Goal: Task Accomplishment & Management: Manage account settings

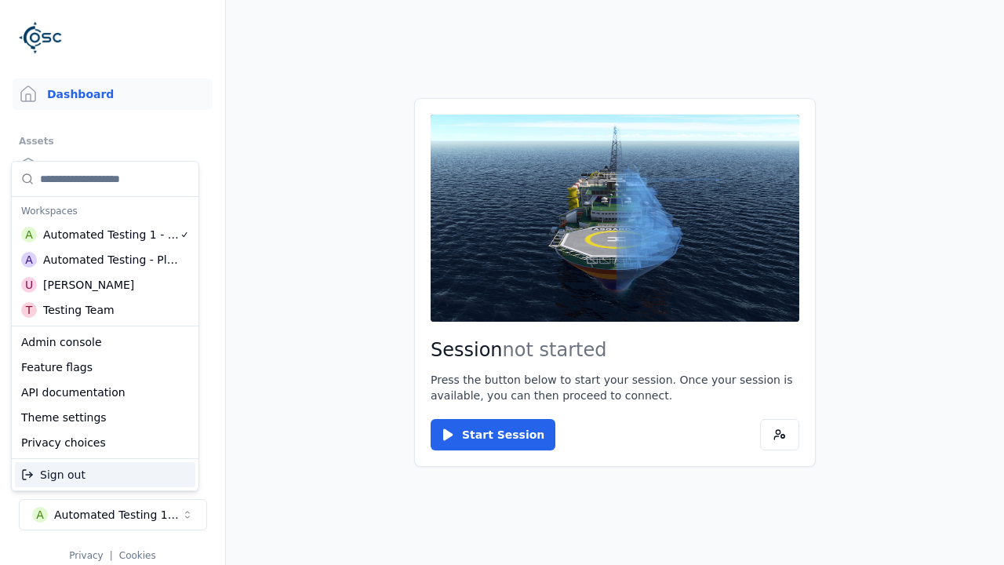
click at [105, 260] on div "Automated Testing - Playwright" at bounding box center [111, 260] width 136 height 16
click at [502, 282] on html "Support Dashboard Assets 3D Models Scenes Datasets Recordings Support Documenta…" at bounding box center [502, 282] width 1004 height 565
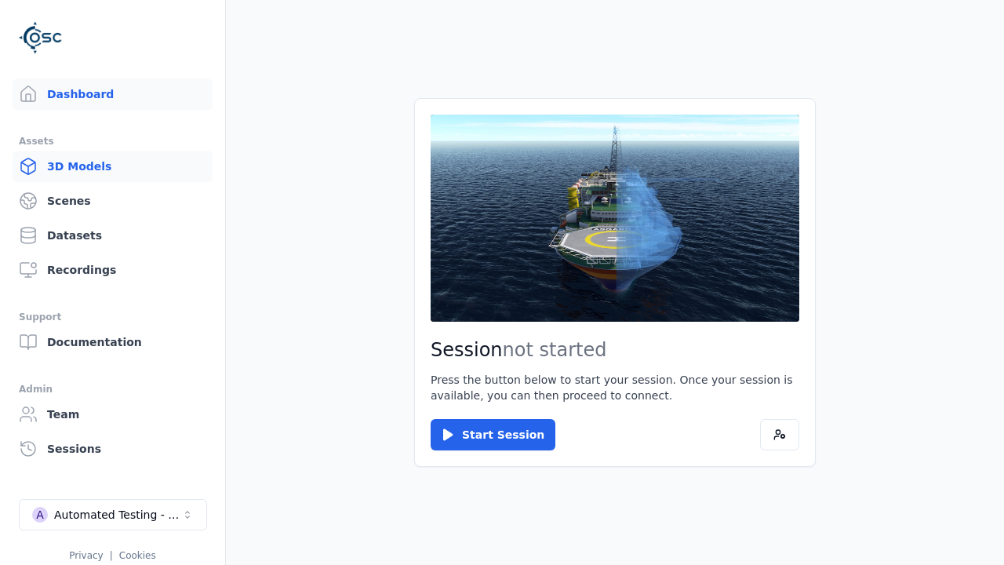
click at [112, 166] on link "3D Models" at bounding box center [113, 166] width 200 height 31
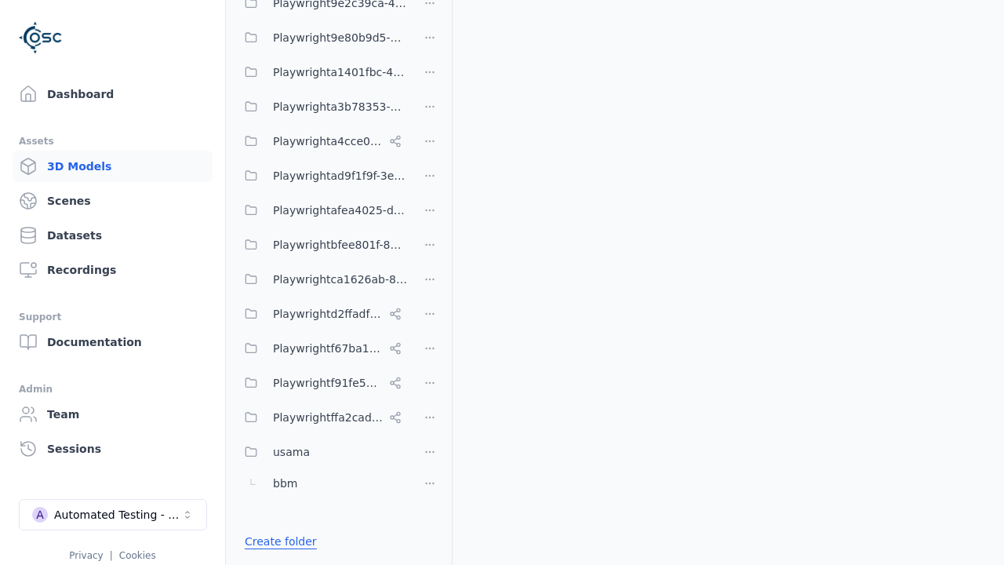
click at [276, 541] on link "Create folder" at bounding box center [281, 542] width 72 height 16
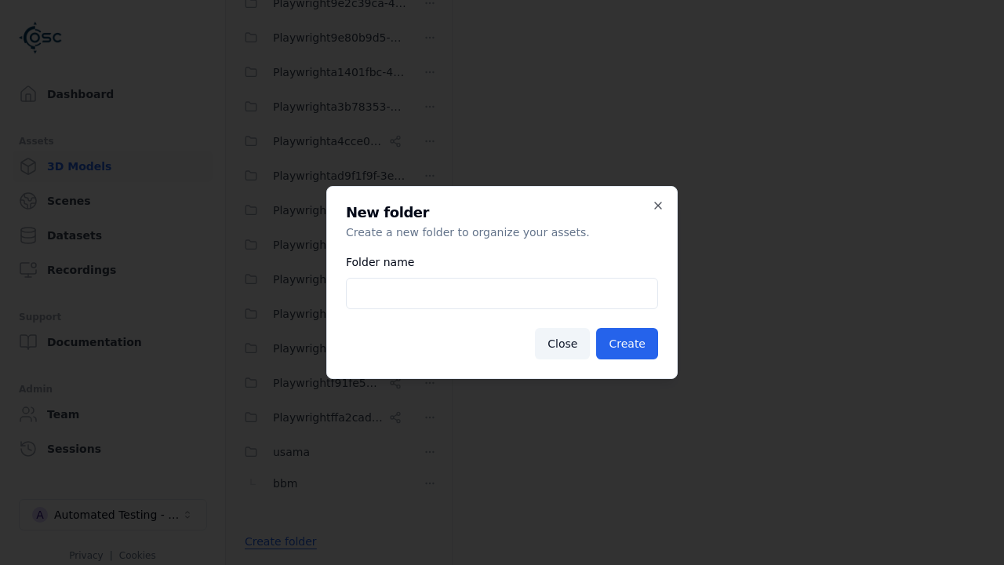
type input "**********"
click at [629, 344] on button "Create" at bounding box center [627, 343] width 62 height 31
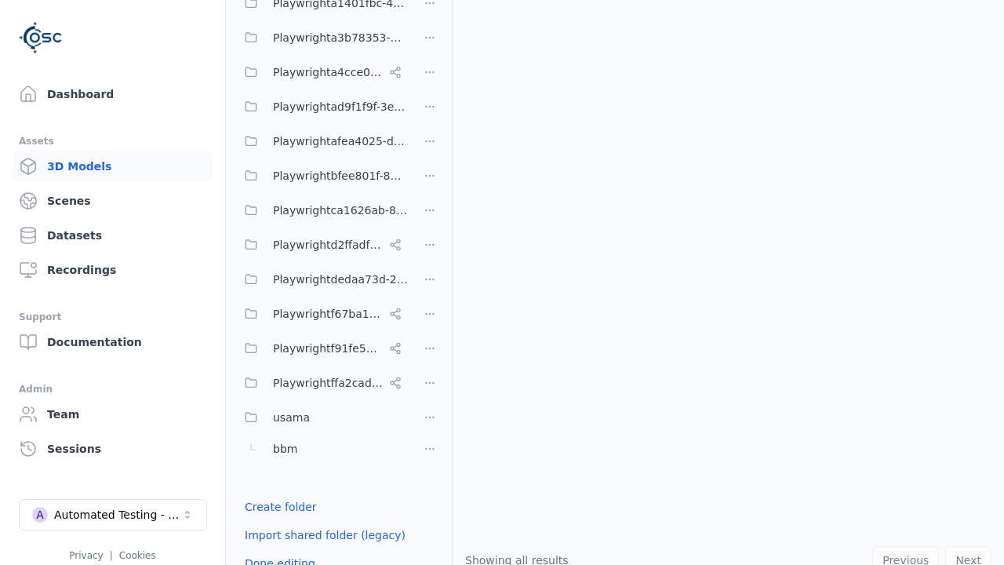
click at [275, 551] on button "Done editing" at bounding box center [279, 563] width 89 height 28
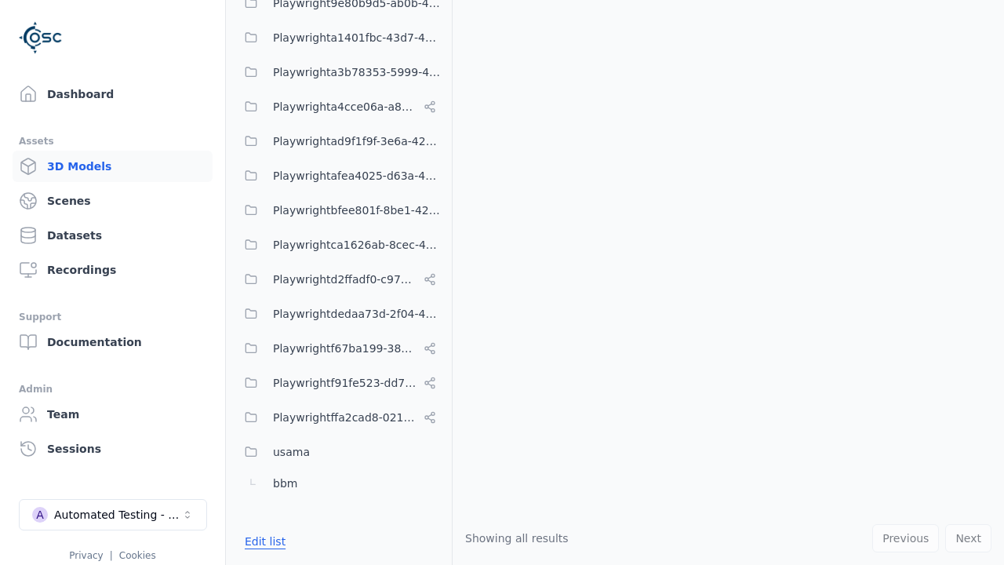
scroll to position [688, 0]
click at [262, 541] on button "Edit list" at bounding box center [265, 541] width 60 height 28
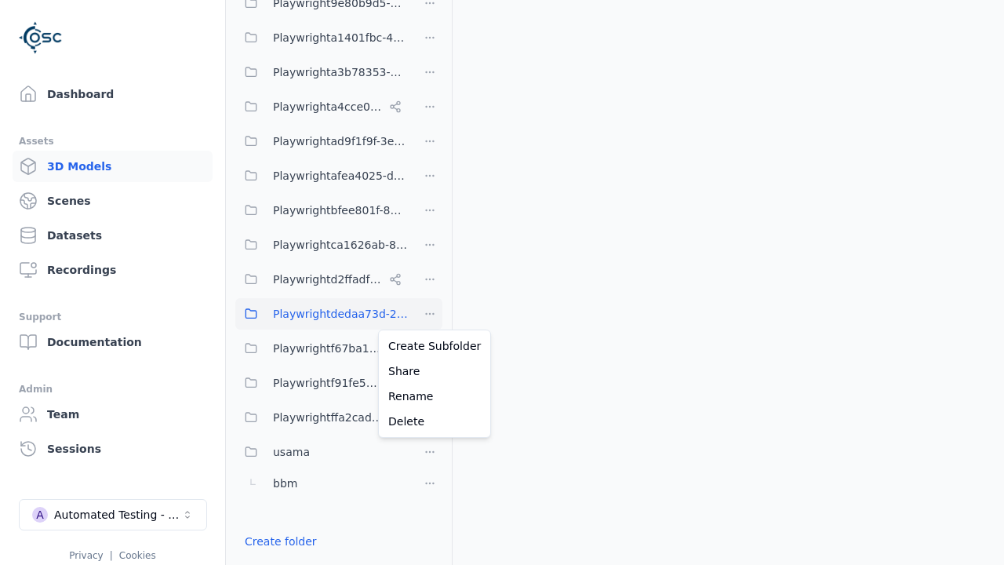
click at [430, 314] on html "Support Dashboard Assets 3D Models Scenes Datasets Recordings Support Documenta…" at bounding box center [502, 282] width 1004 height 565
click at [429, 396] on div "Rename" at bounding box center [434, 396] width 105 height 25
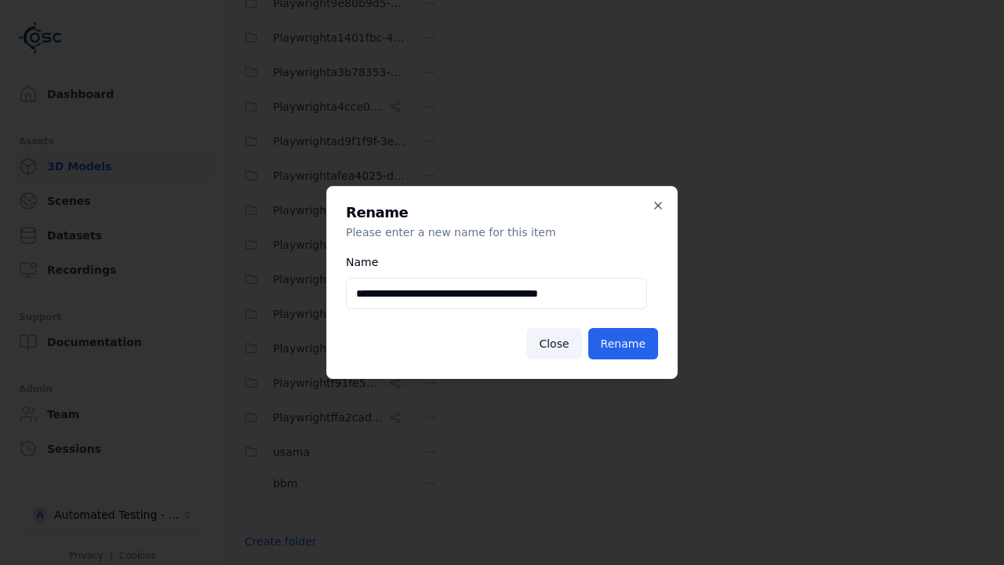
click at [497, 293] on input "**********" at bounding box center [496, 293] width 301 height 31
type input "**********"
click at [625, 344] on button "Rename" at bounding box center [623, 343] width 70 height 31
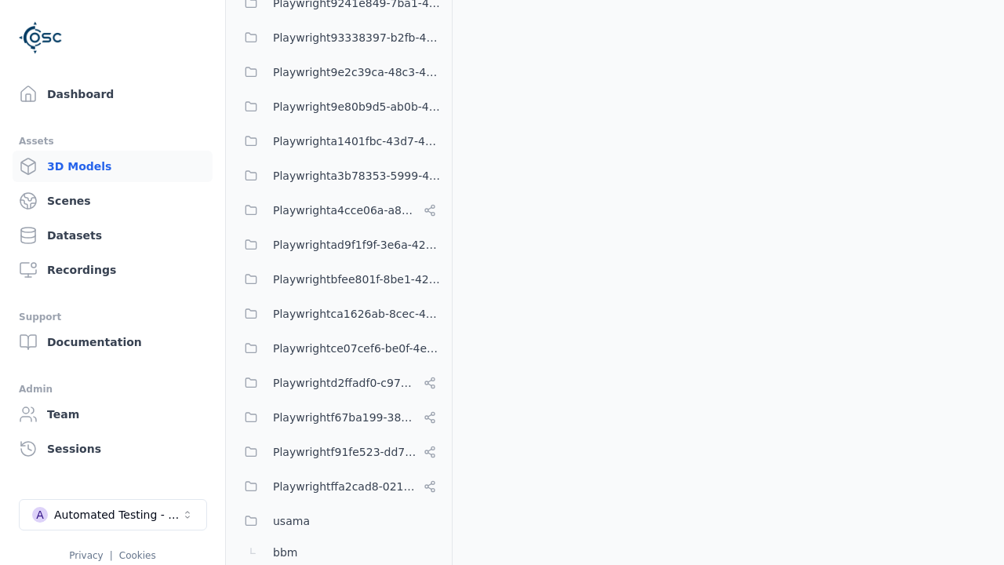
scroll to position [757, 0]
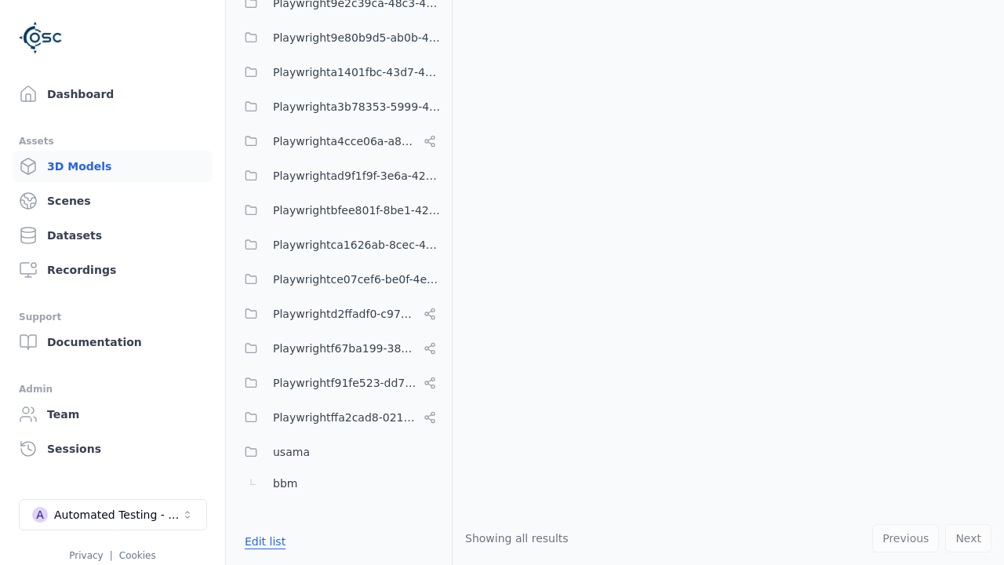
click at [262, 541] on button "Edit list" at bounding box center [265, 541] width 60 height 28
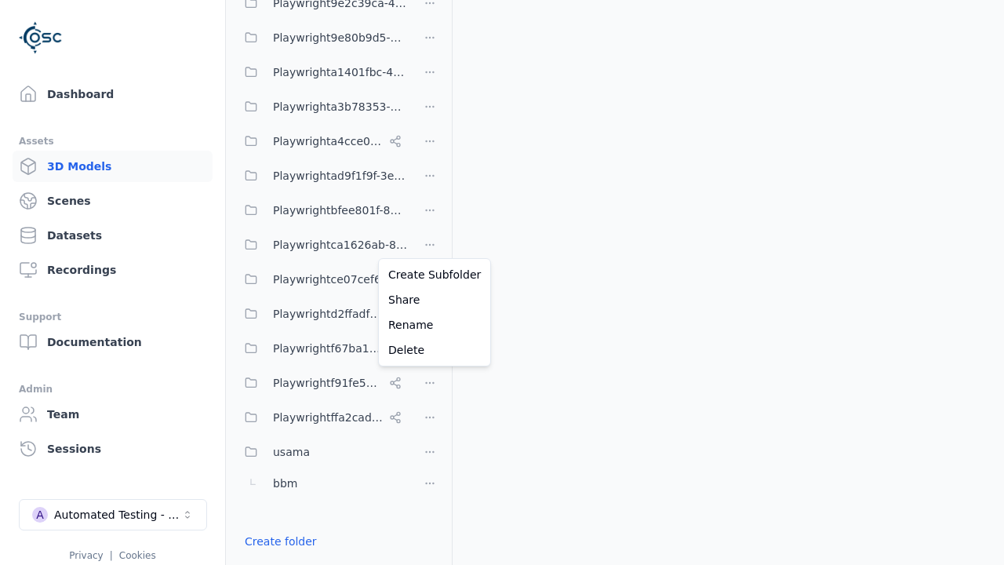
click at [430, 242] on html "Support Dashboard Assets 3D Models Scenes Datasets Recordings Support Documenta…" at bounding box center [502, 282] width 1004 height 565
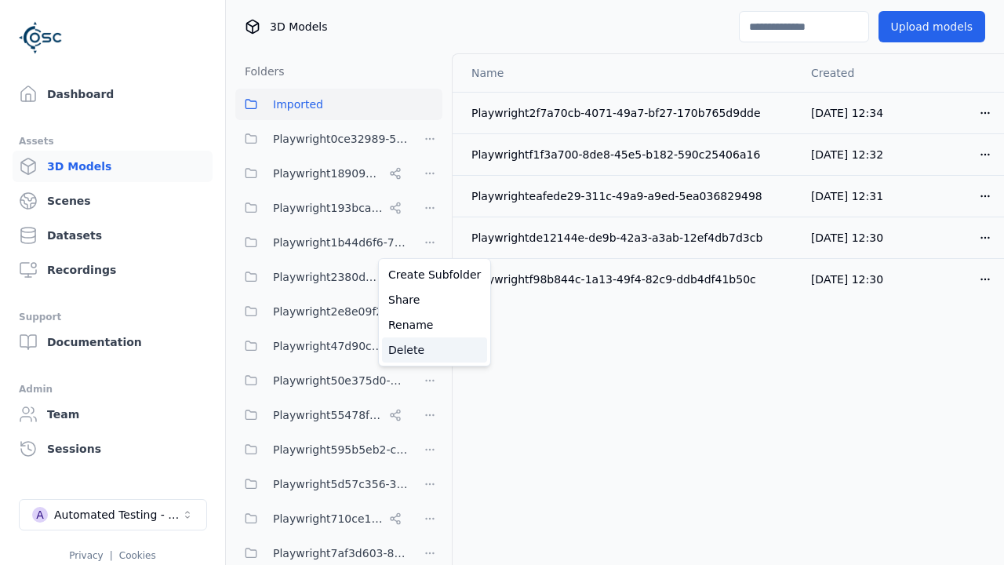
click at [429, 350] on div "Delete" at bounding box center [434, 349] width 105 height 25
